Goal: Information Seeking & Learning: Find specific page/section

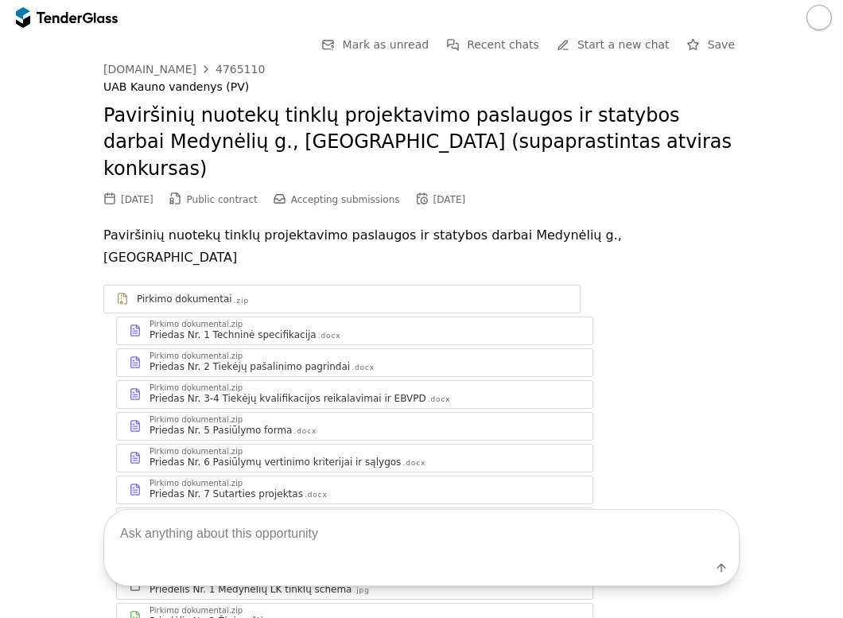
click at [76, 21] on div at bounding box center [59, 17] width 45 height 10
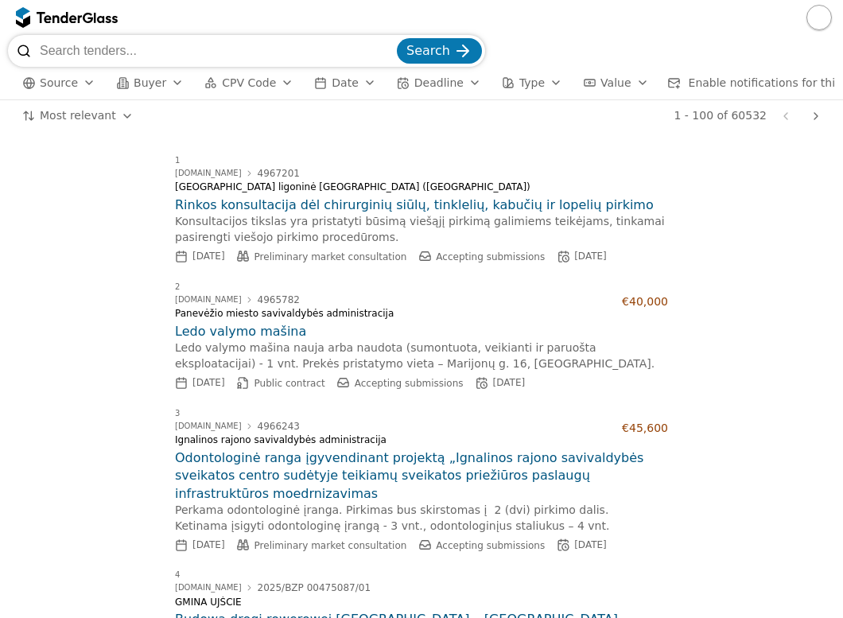
click at [123, 54] on input "search" at bounding box center [217, 51] width 354 height 32
click at [204, 43] on input "search" at bounding box center [217, 51] width 354 height 32
paste input "(2025-ESO-1185) NK 35/10kV Vakariškių TP rekonstravimo, Visinčios k., Pabarės s…"
type input "(2025-ESO-1185) NK 35/10kV Vakariškių TP rekonstravimo, Visinčios k., Pabarės s…"
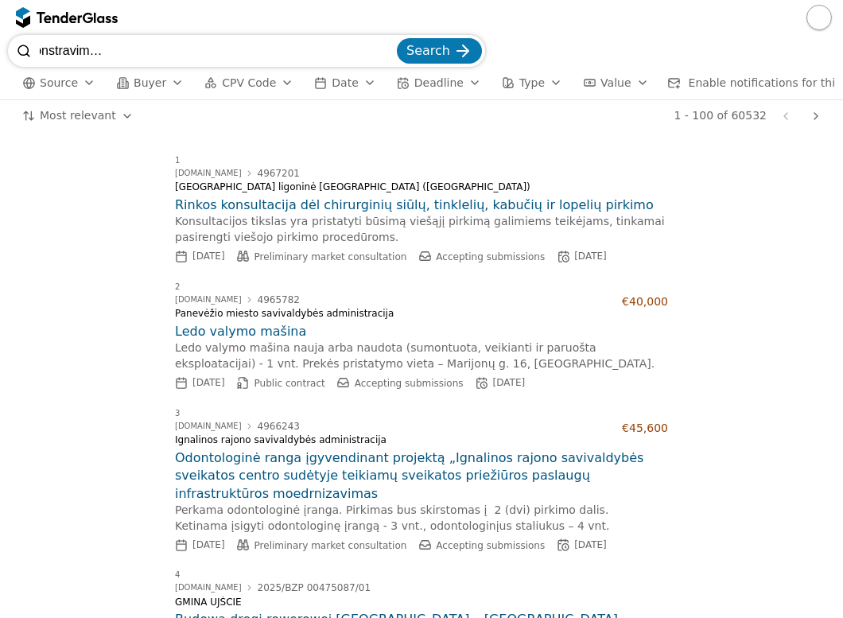
scroll to position [0, 0]
click at [449, 49] on span "Search" at bounding box center [429, 50] width 44 height 15
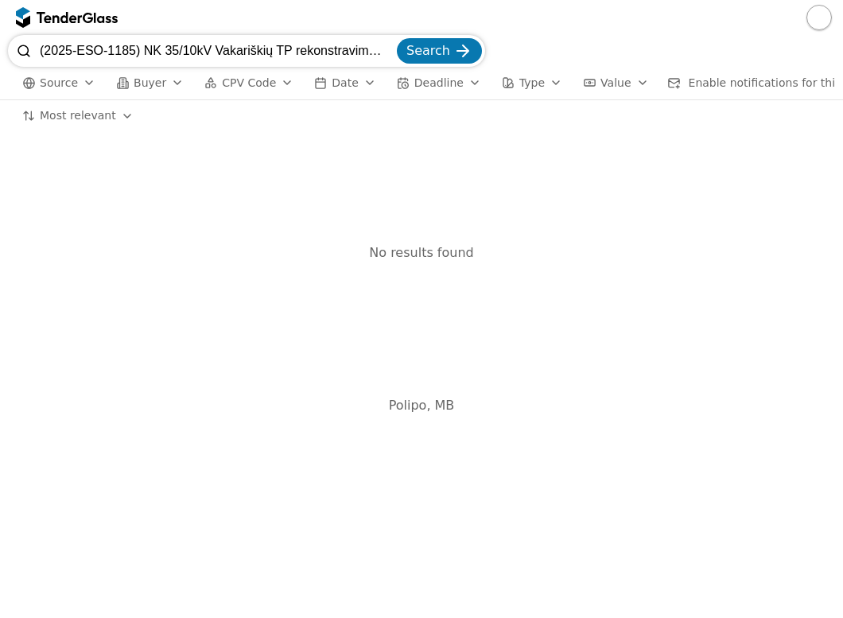
click at [393, 49] on input "(2025-ESO-1185) NK 35/10kV Vakariškių TP rekonstravimo, Visinčios k., Pabarės s…" at bounding box center [217, 51] width 354 height 32
paste input "4644051"
type input "4644051"
click at [434, 58] on span "Search" at bounding box center [429, 50] width 44 height 15
click at [624, 356] on div "No results found" at bounding box center [421, 253] width 827 height 210
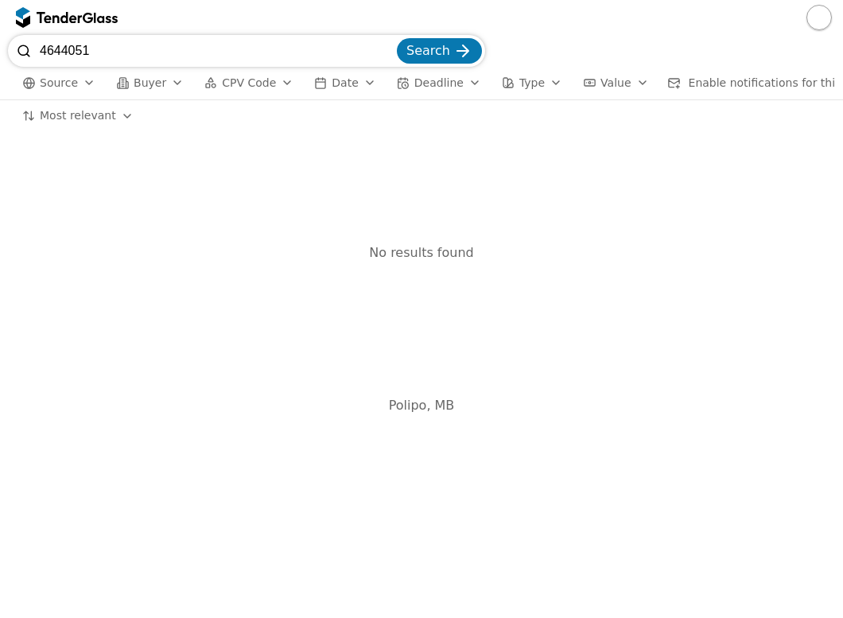
click at [88, 84] on div "button" at bounding box center [89, 82] width 45 height 41
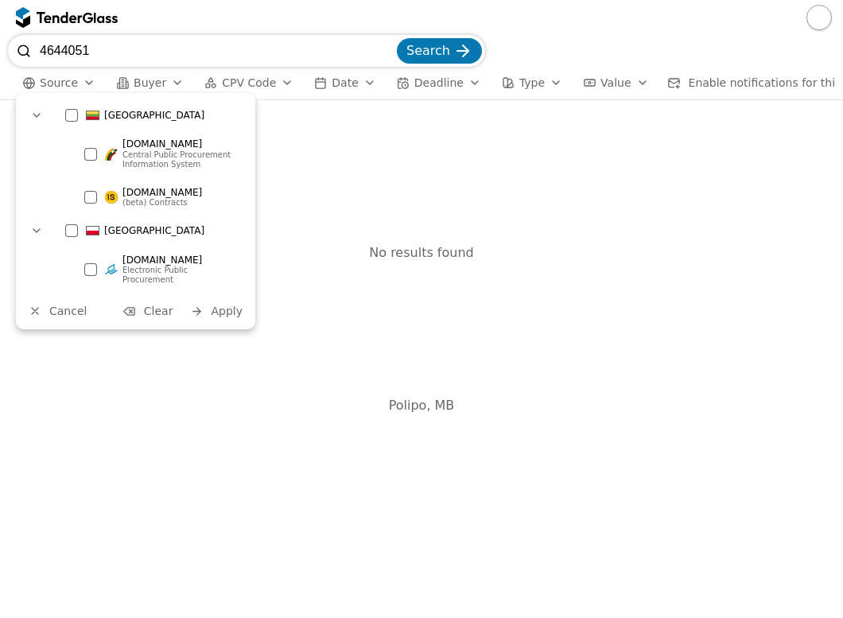
click at [349, 305] on div "No results found" at bounding box center [421, 253] width 827 height 210
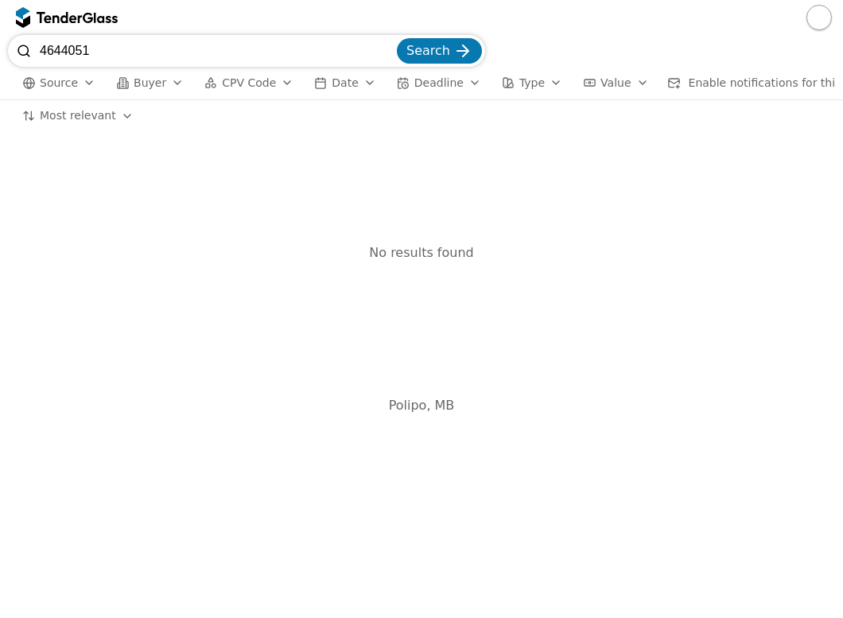
click at [73, 87] on span "Source" at bounding box center [59, 82] width 38 height 13
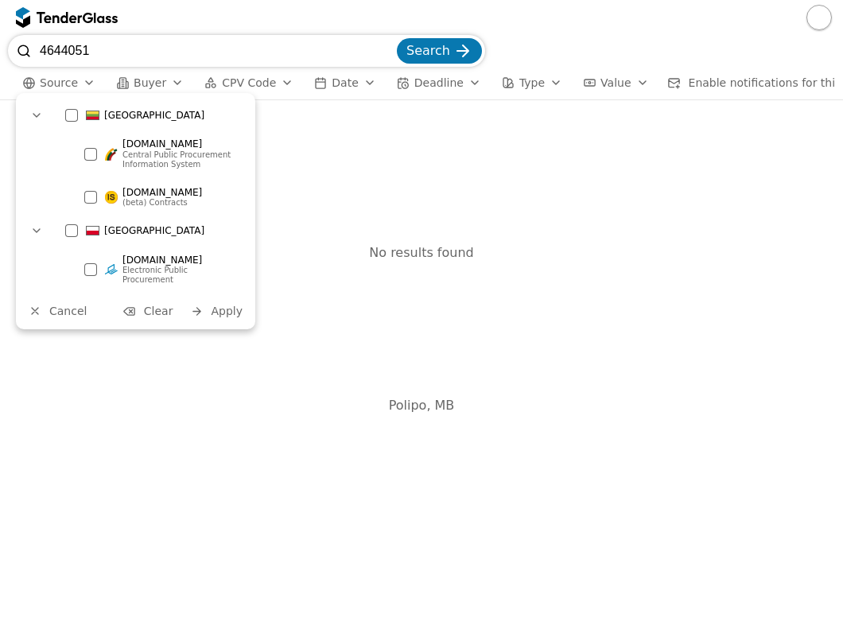
click at [258, 57] on input "4644051" at bounding box center [217, 51] width 354 height 32
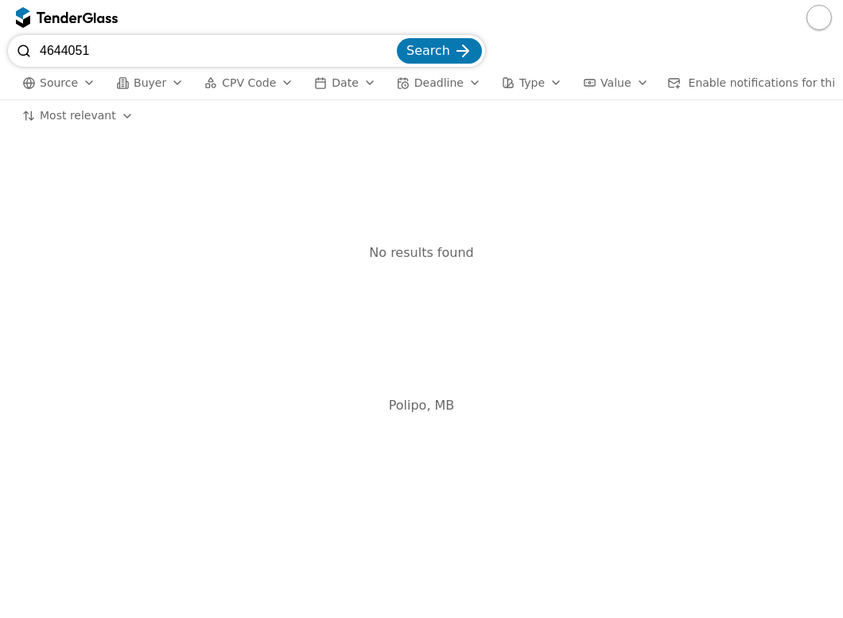
drag, startPoint x: 166, startPoint y: 52, endPoint x: -11, endPoint y: 55, distance: 177.4
click at [0, 55] on html "4644051 Search Source Buyer CPV Code Date Deadline Type Value Enable notificati…" at bounding box center [421, 309] width 843 height 618
paste input "4481015"
type input "4481015"
click at [397, 38] on button "Search" at bounding box center [439, 50] width 85 height 25
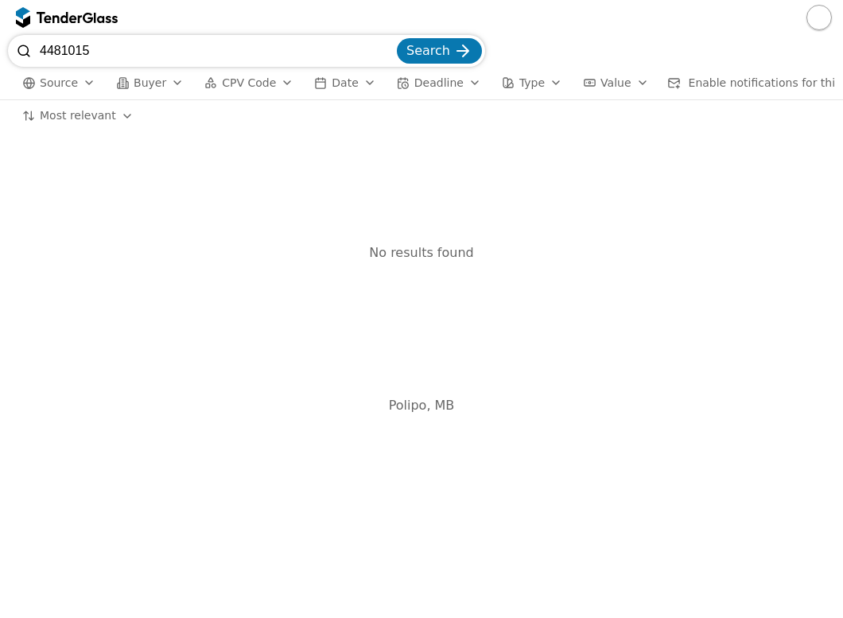
drag, startPoint x: 126, startPoint y: 45, endPoint x: 25, endPoint y: 56, distance: 101.6
click at [25, 56] on div "4481015 Search" at bounding box center [246, 51] width 477 height 32
paste input "330 kV OL Aizkrauklė-Panevėžys rekonstravimo darbai"
type input "330 kV OL Aizkrauklė-Panevėžys rekonstravimo darbai"
click at [397, 38] on button "Search" at bounding box center [439, 50] width 85 height 25
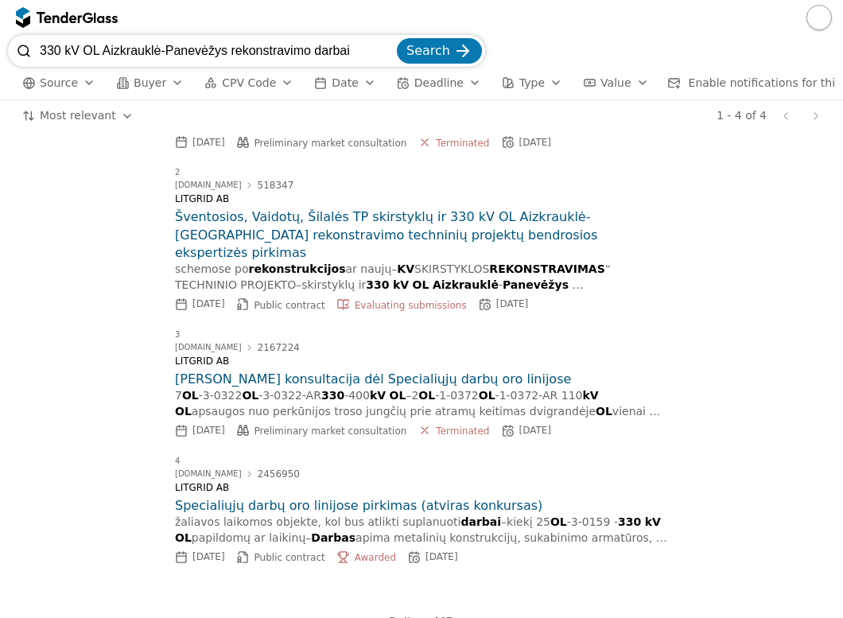
scroll to position [136, 0]
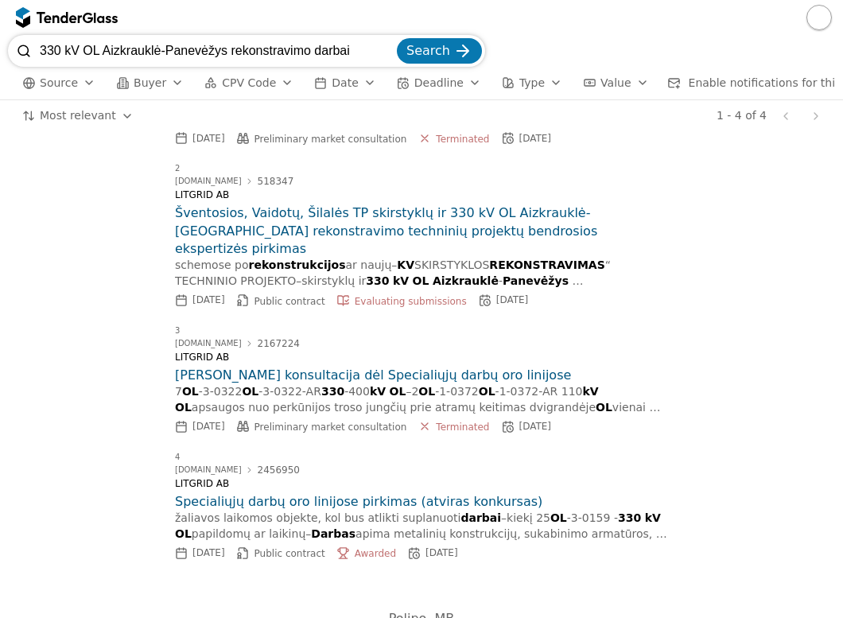
click at [573, 156] on div "2 [DOMAIN_NAME] 518347 LITGRID AB Šventosios, [GEOGRAPHIC_DATA], Šilalės TP ski…" at bounding box center [421, 237] width 493 height 162
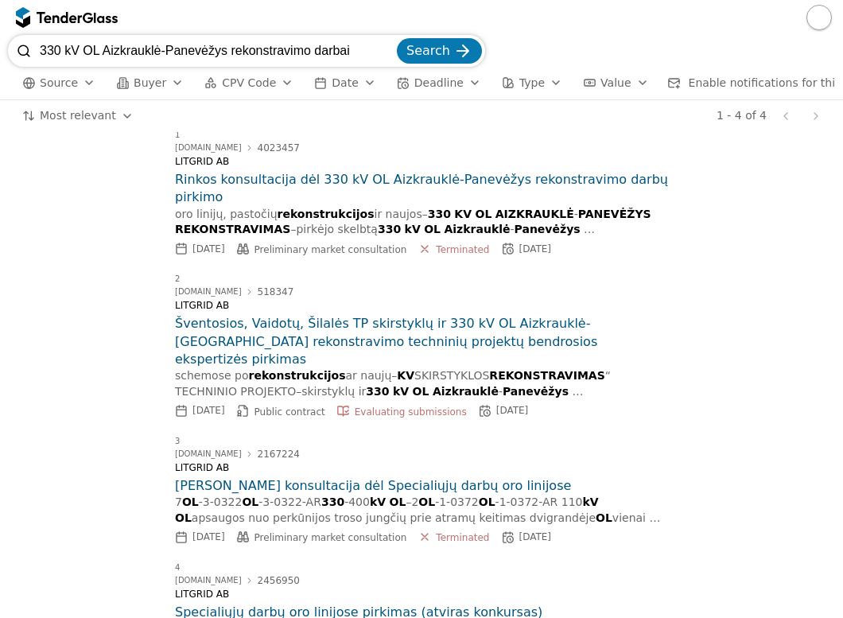
scroll to position [0, 0]
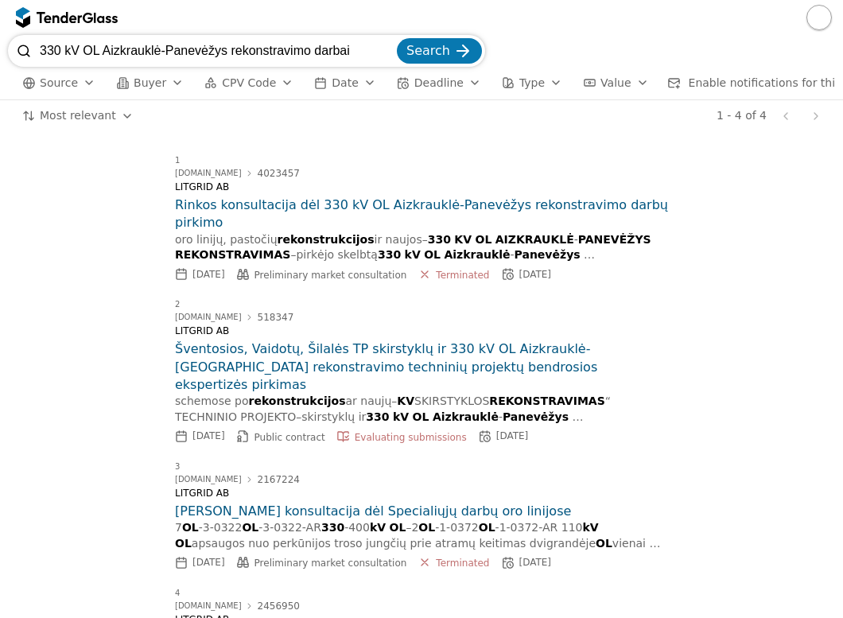
click at [168, 76] on div "button" at bounding box center [177, 82] width 45 height 41
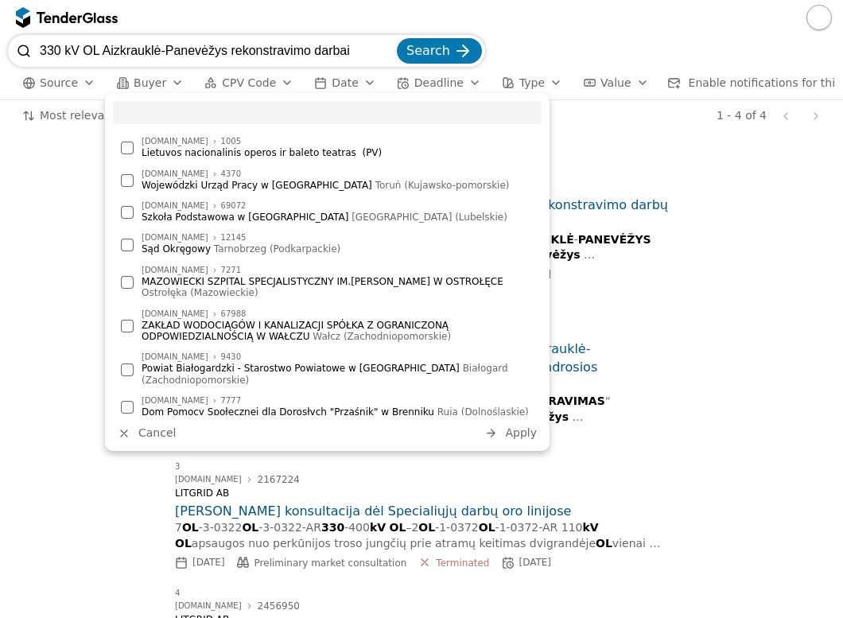
click at [168, 76] on div "button" at bounding box center [177, 82] width 45 height 41
